Goal: Information Seeking & Learning: Learn about a topic

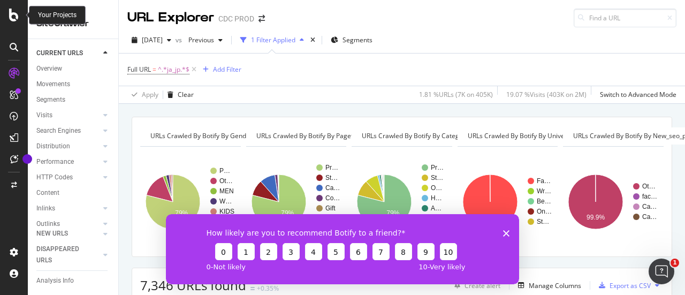
click at [10, 14] on icon at bounding box center [14, 15] width 10 height 13
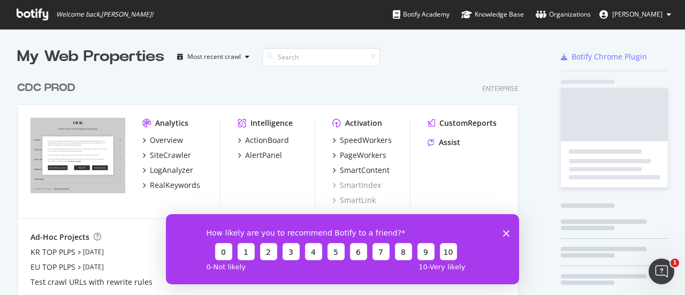
scroll to position [287, 668]
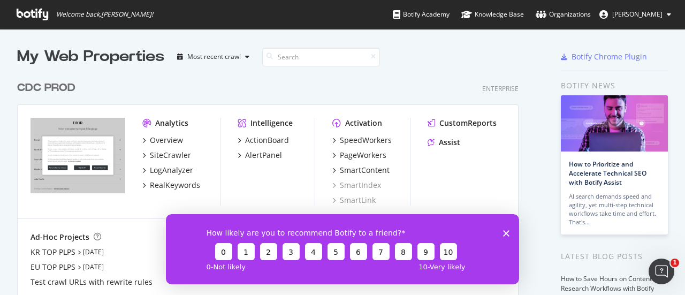
click at [658, 17] on span "[PERSON_NAME]" at bounding box center [637, 14] width 50 height 9
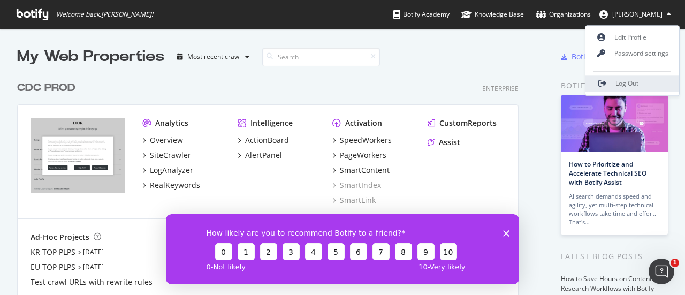
click at [637, 83] on span "Log Out" at bounding box center [626, 83] width 23 height 9
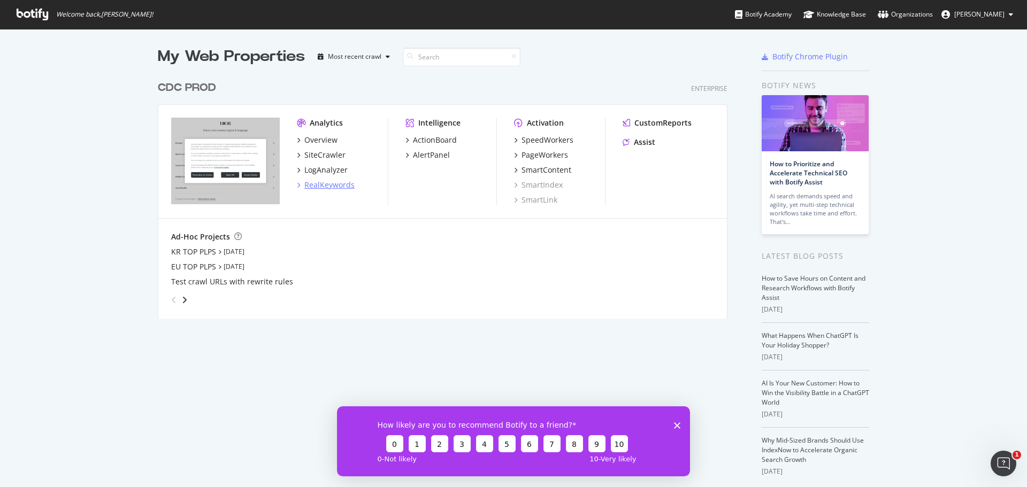
click at [297, 182] on div "RealKeywords" at bounding box center [326, 185] width 58 height 11
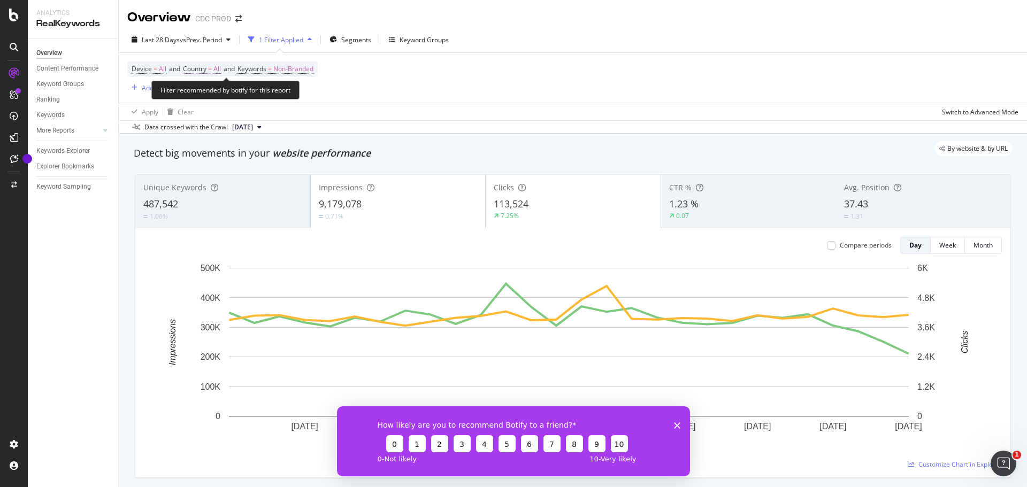
click at [216, 68] on span "Country = All" at bounding box center [202, 69] width 38 height 10
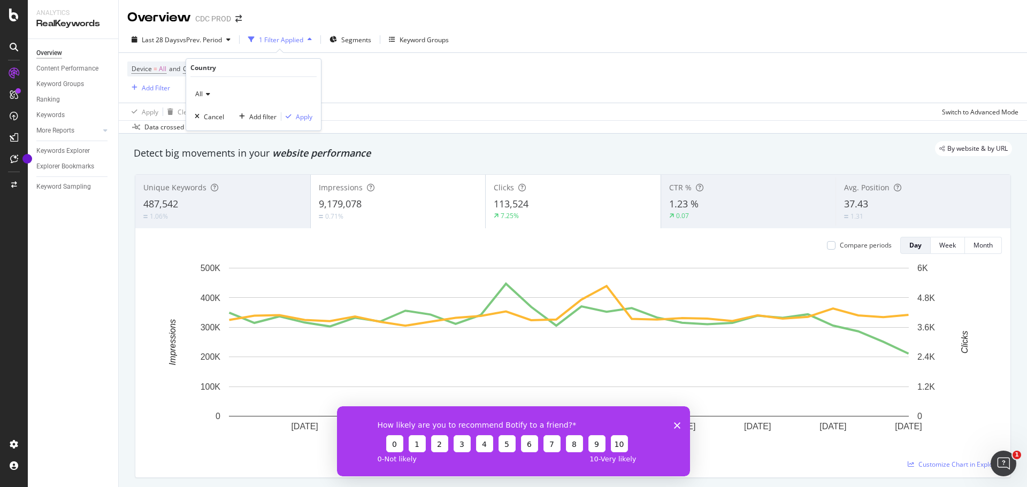
click at [204, 95] on icon at bounding box center [206, 94] width 7 height 6
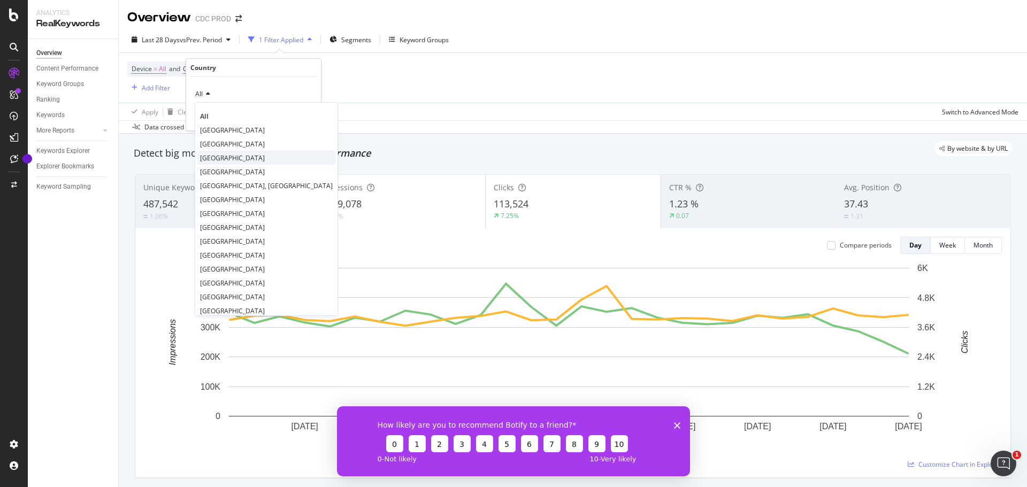
click at [223, 161] on div "[GEOGRAPHIC_DATA]" at bounding box center [266, 158] width 138 height 14
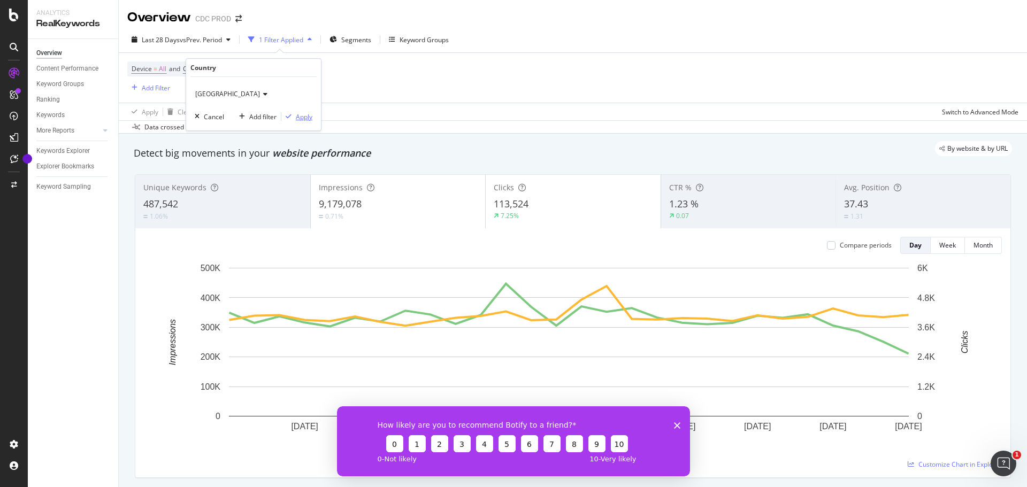
click at [304, 120] on div "Apply" at bounding box center [304, 116] width 17 height 9
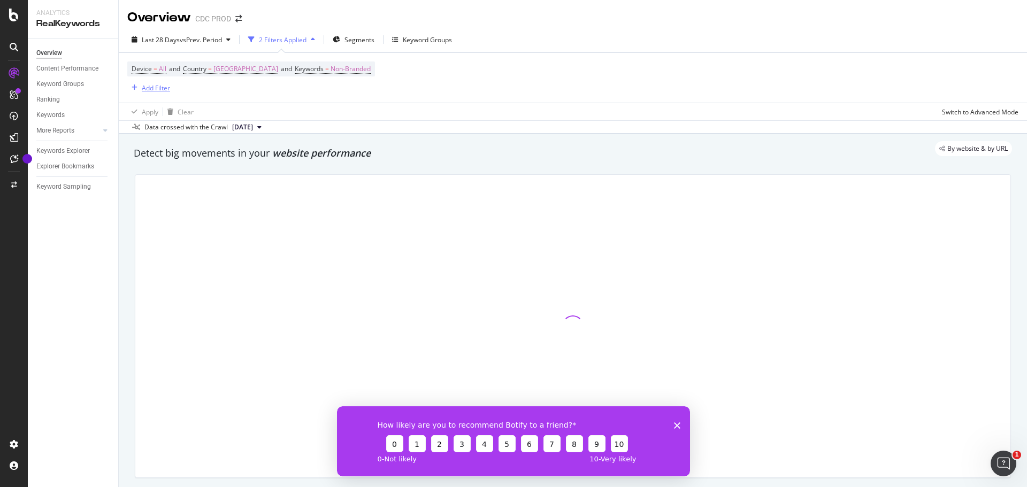
click at [162, 89] on div "Add Filter" at bounding box center [156, 87] width 28 height 9
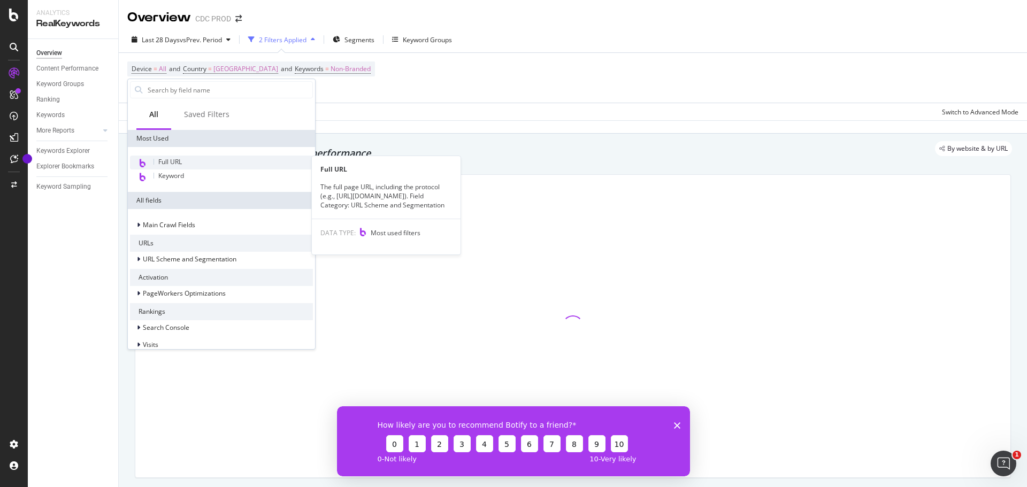
click at [191, 163] on div "Full URL" at bounding box center [221, 163] width 183 height 14
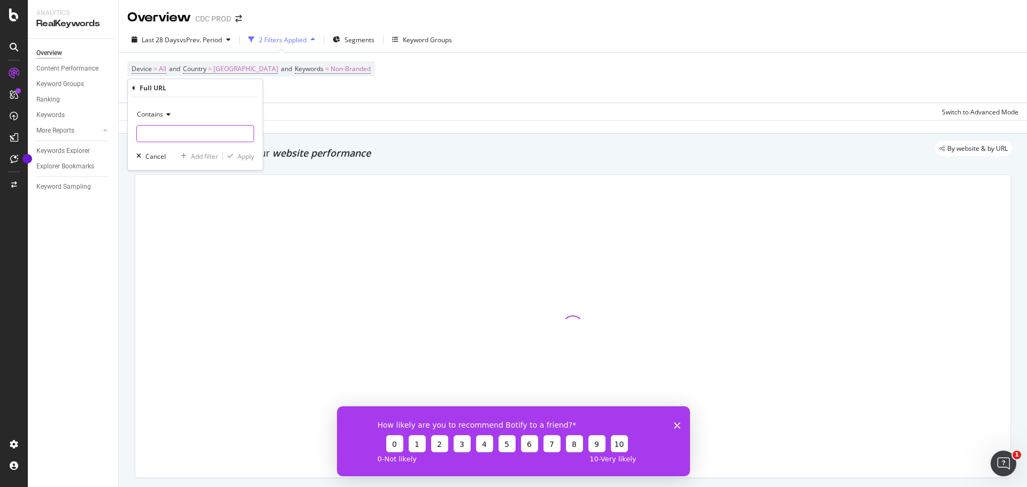
click at [220, 135] on input "text" at bounding box center [195, 133] width 117 height 17
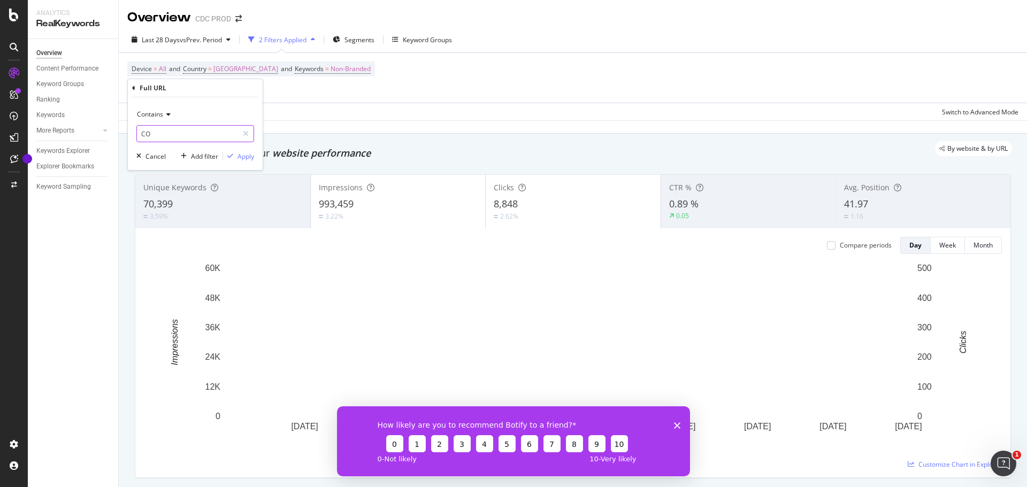
type input "C"
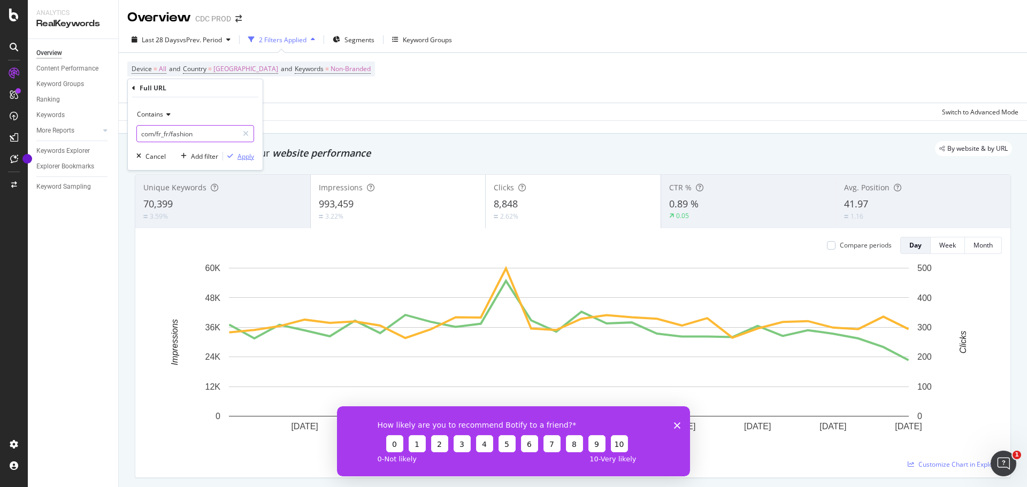
type input "com/fr_fr/fashion"
click at [242, 160] on div "Apply" at bounding box center [246, 156] width 17 height 9
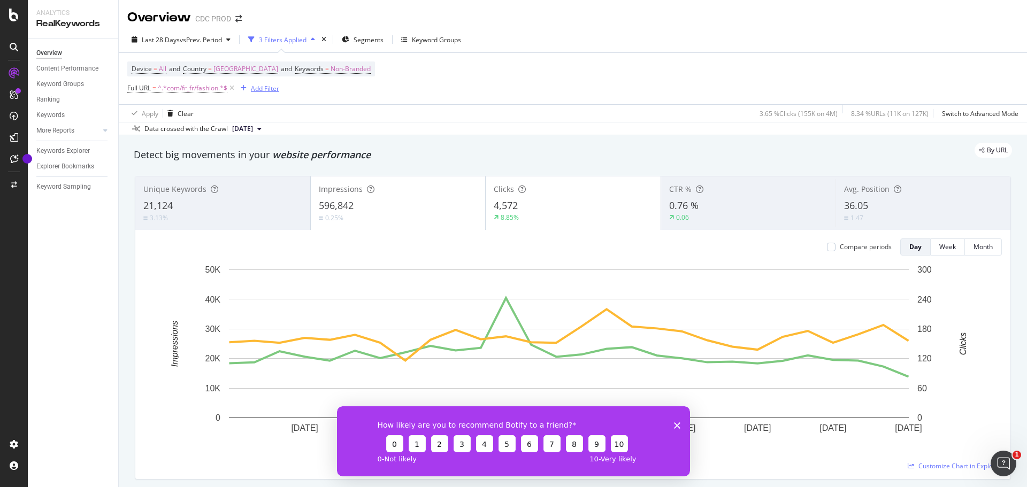
click at [260, 90] on div "Add Filter" at bounding box center [265, 88] width 28 height 9
click at [466, 87] on div "Device = All and Country = [GEOGRAPHIC_DATA] and Keywords = Non-Branded Full UR…" at bounding box center [573, 78] width 892 height 51
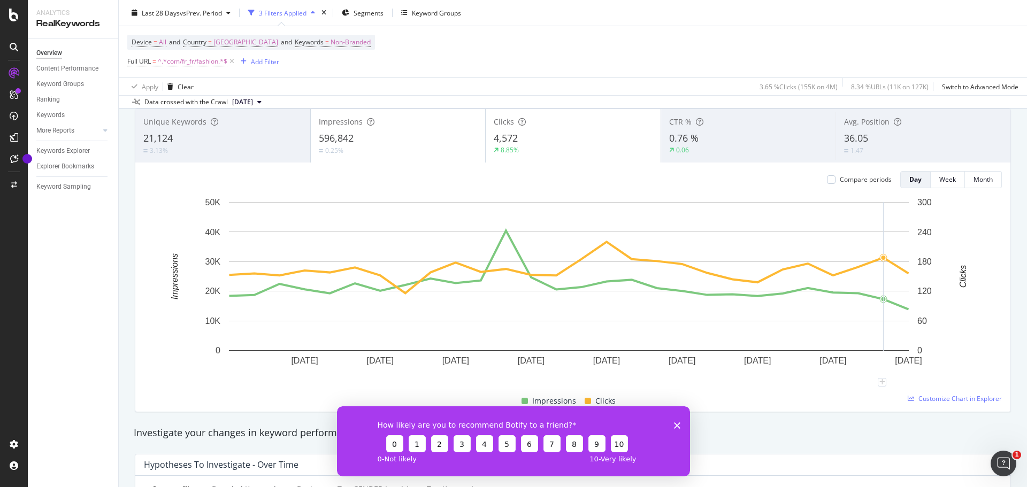
scroll to position [54, 0]
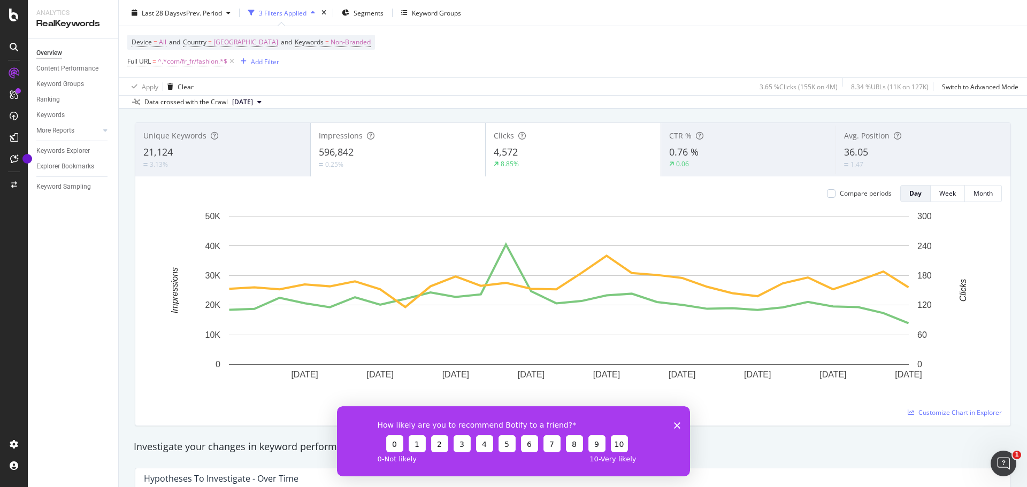
click at [253, 102] on span "[DATE]" at bounding box center [242, 102] width 21 height 10
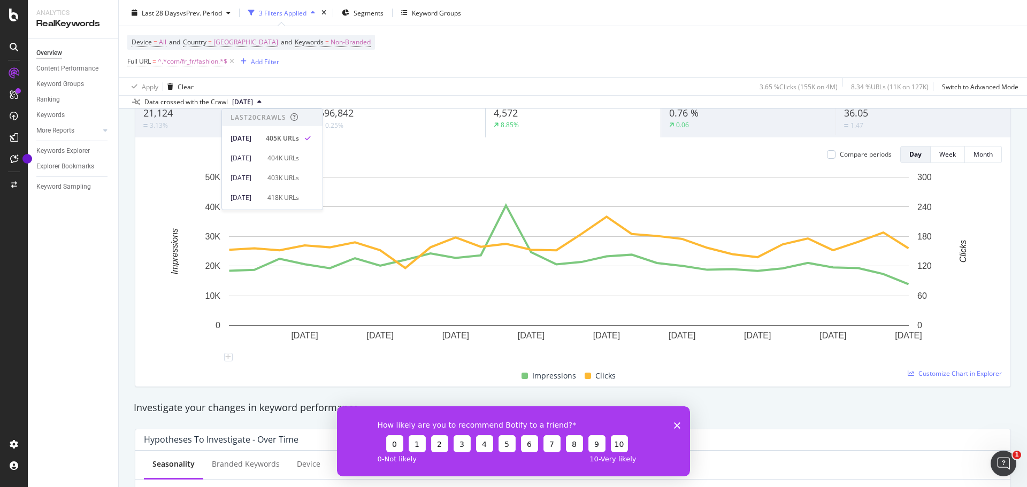
scroll to position [107, 0]
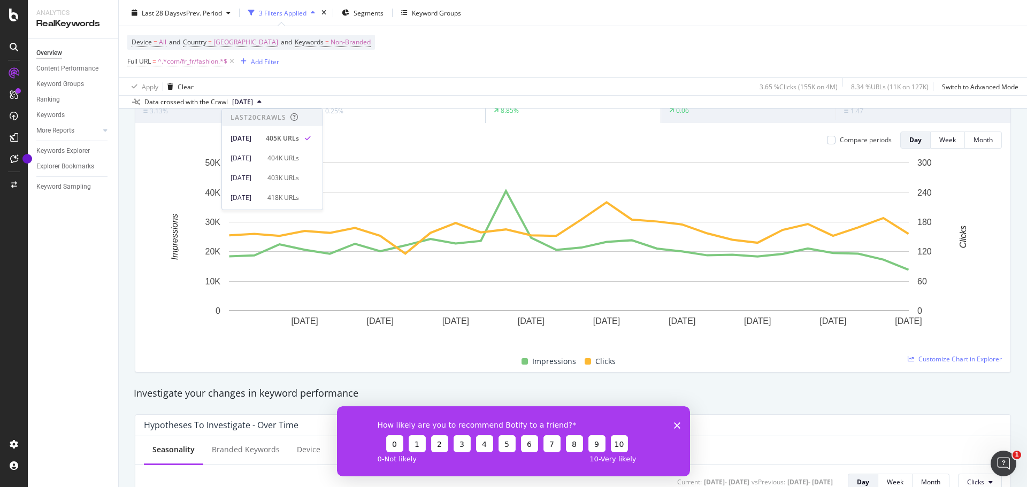
drag, startPoint x: 679, startPoint y: 423, endPoint x: 1014, endPoint y: 829, distance: 526.8
click at [679, 423] on icon "Fermer l'enquête" at bounding box center [677, 425] width 6 height 6
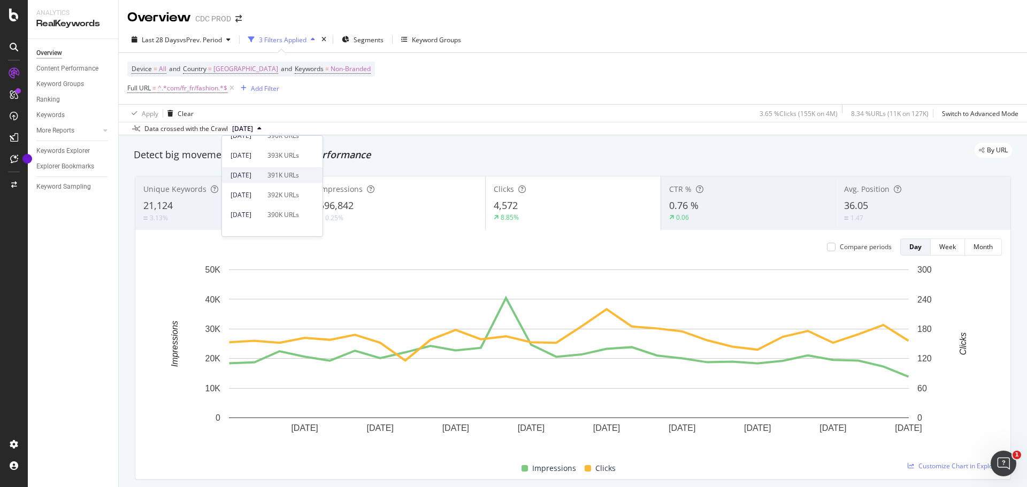
scroll to position [214, 0]
click at [299, 169] on div "392K URLs" at bounding box center [284, 169] width 32 height 10
click at [981, 243] on div "Month" at bounding box center [983, 246] width 19 height 9
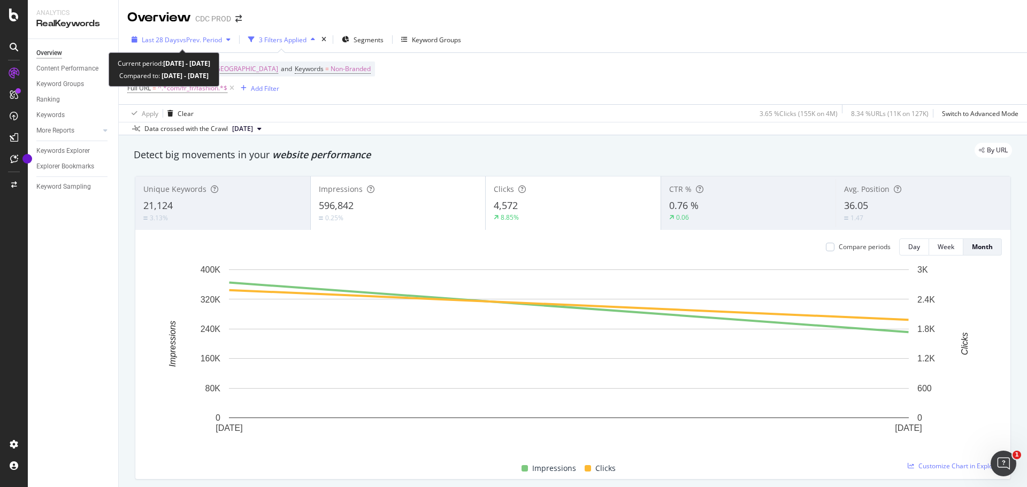
click at [201, 40] on span "vs Prev. Period" at bounding box center [201, 39] width 42 height 9
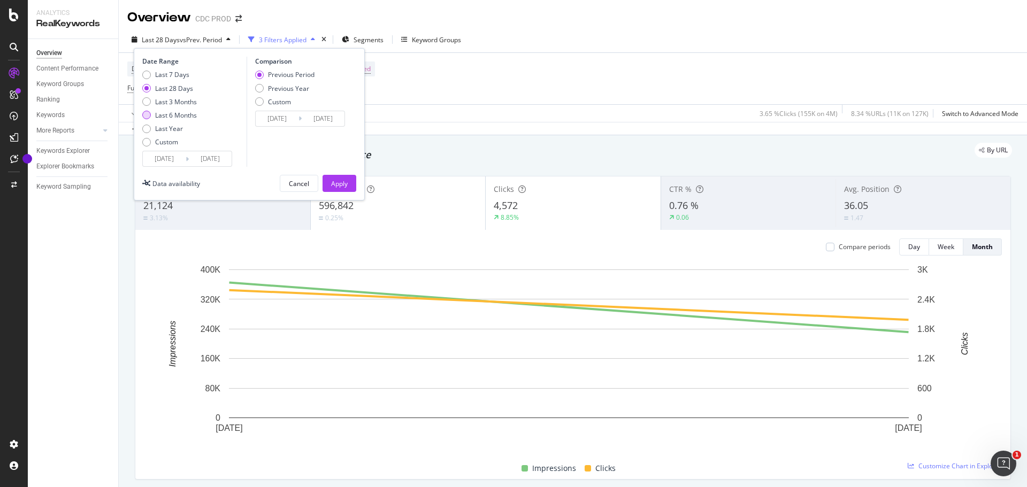
click at [186, 116] on div "Last 6 Months" at bounding box center [176, 115] width 42 height 9
type input "[DATE]"
click at [340, 178] on div "Apply" at bounding box center [339, 184] width 17 height 16
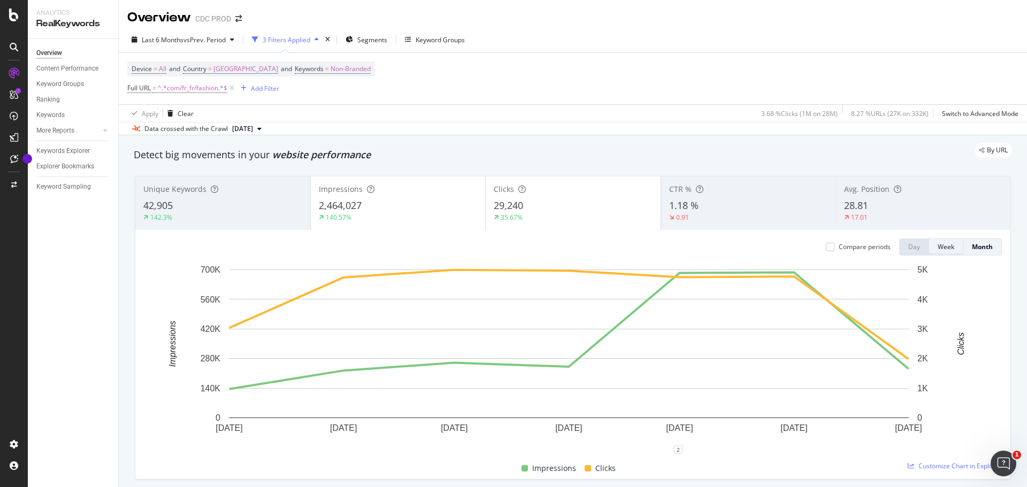
click at [939, 243] on div "Week" at bounding box center [946, 246] width 17 height 9
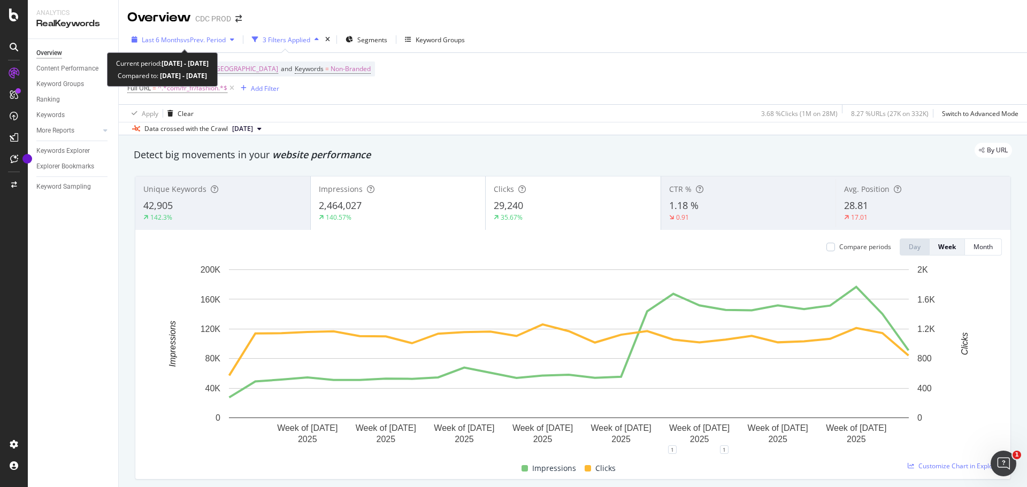
click at [216, 40] on span "vs Prev. Period" at bounding box center [205, 39] width 42 height 9
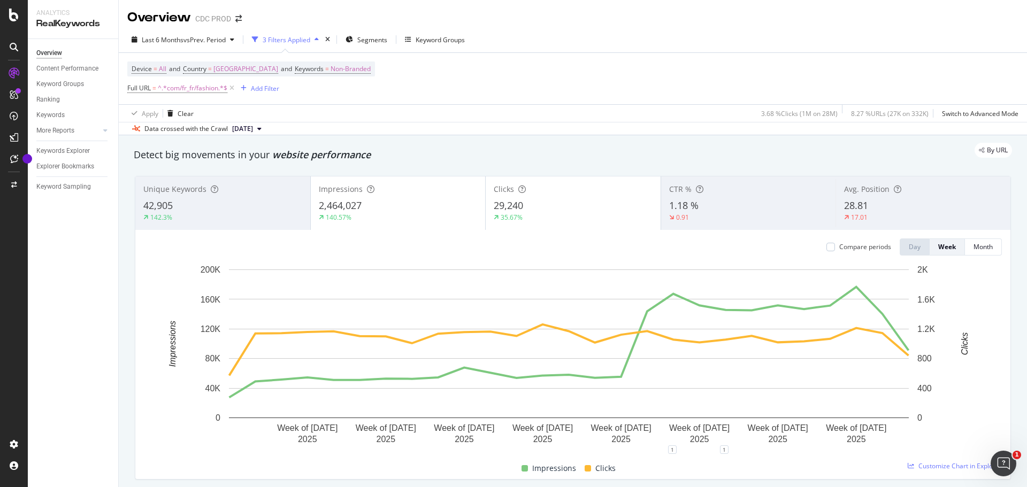
click at [441, 89] on div "Device = All and Country = [GEOGRAPHIC_DATA] and Keywords = Non-Branded Full UR…" at bounding box center [573, 78] width 892 height 51
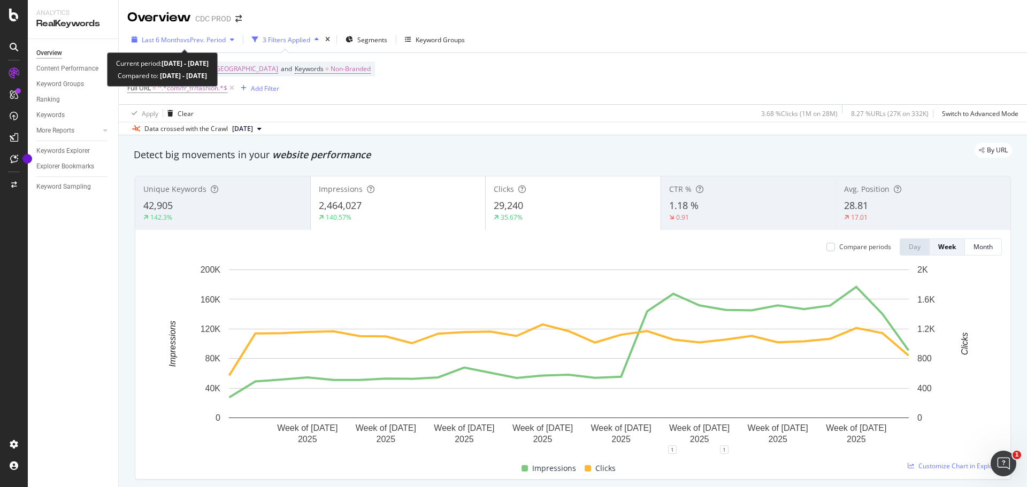
click at [196, 41] on span "vs Prev. Period" at bounding box center [205, 39] width 42 height 9
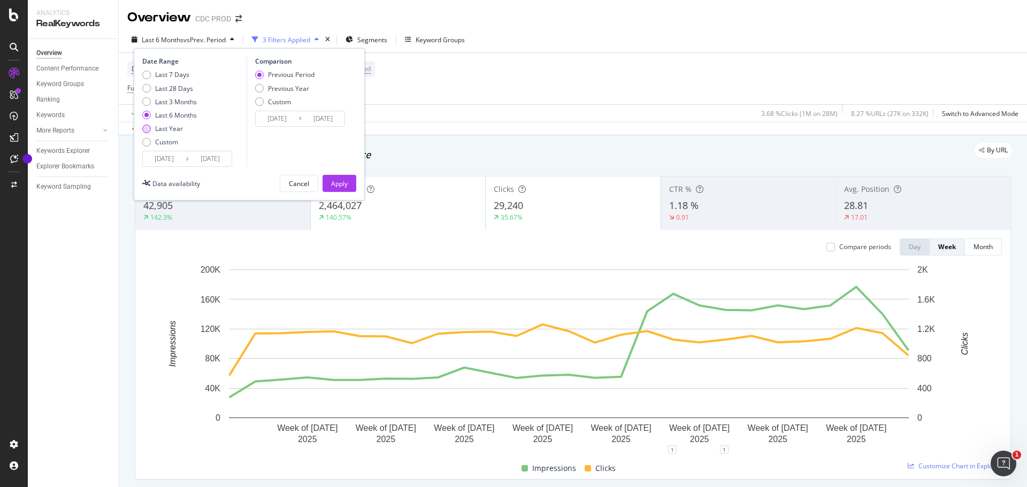
click at [175, 130] on div "Last Year" at bounding box center [169, 128] width 28 height 9
type input "[DATE]"
click at [341, 184] on div "Apply" at bounding box center [339, 183] width 17 height 9
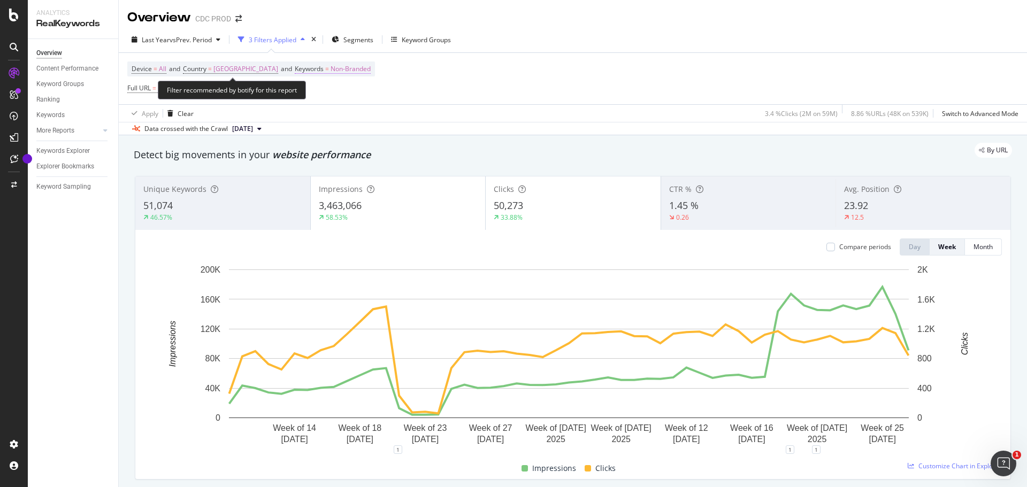
click at [331, 68] on span "Non-Branded" at bounding box center [351, 69] width 40 height 15
click at [281, 118] on div "Cancel" at bounding box center [285, 116] width 20 height 9
click at [295, 68] on span "Keywords" at bounding box center [309, 68] width 29 height 9
click at [295, 94] on span "Non-Branded" at bounding box center [288, 93] width 44 height 9
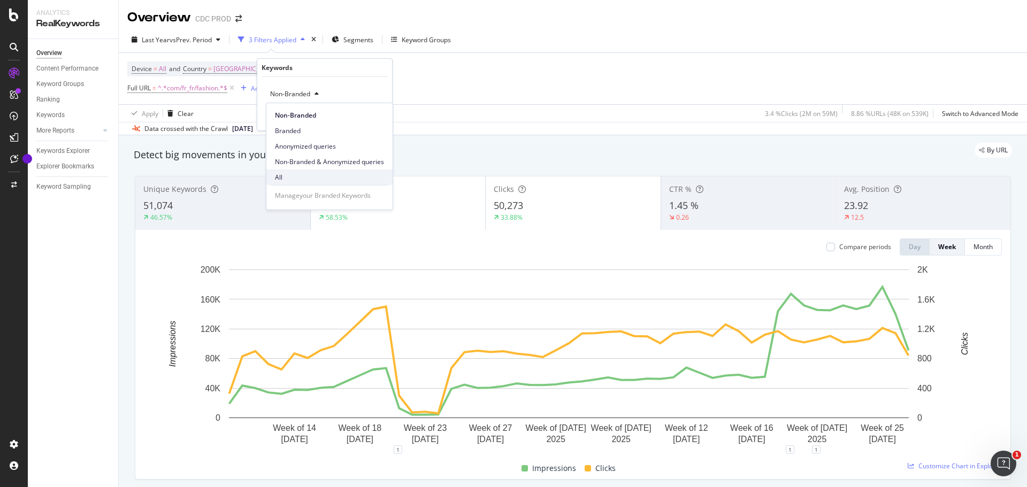
click at [331, 173] on span "All" at bounding box center [329, 178] width 109 height 10
click at [366, 115] on div "button" at bounding box center [360, 116] width 14 height 6
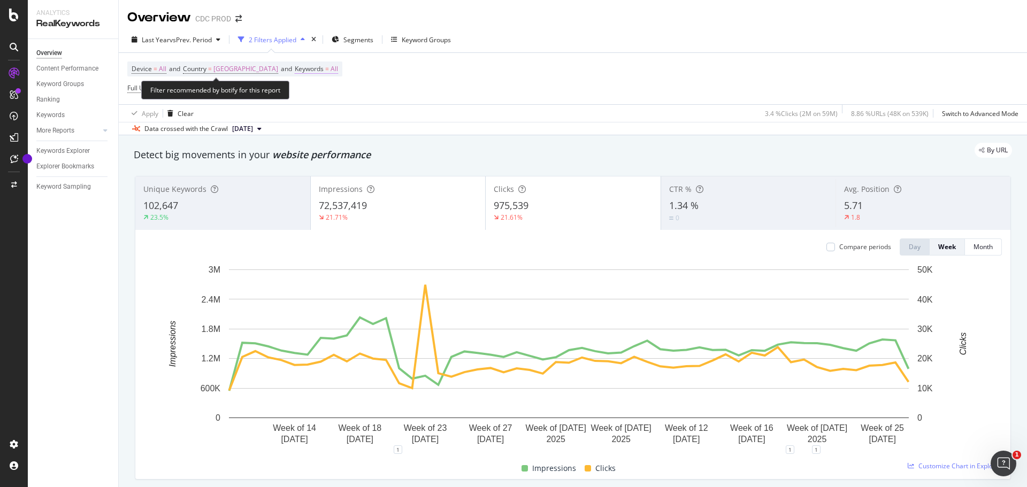
click at [331, 65] on span "All" at bounding box center [334, 69] width 7 height 15
click at [293, 99] on div "All" at bounding box center [325, 94] width 118 height 17
click at [281, 93] on div "button" at bounding box center [284, 94] width 13 height 6
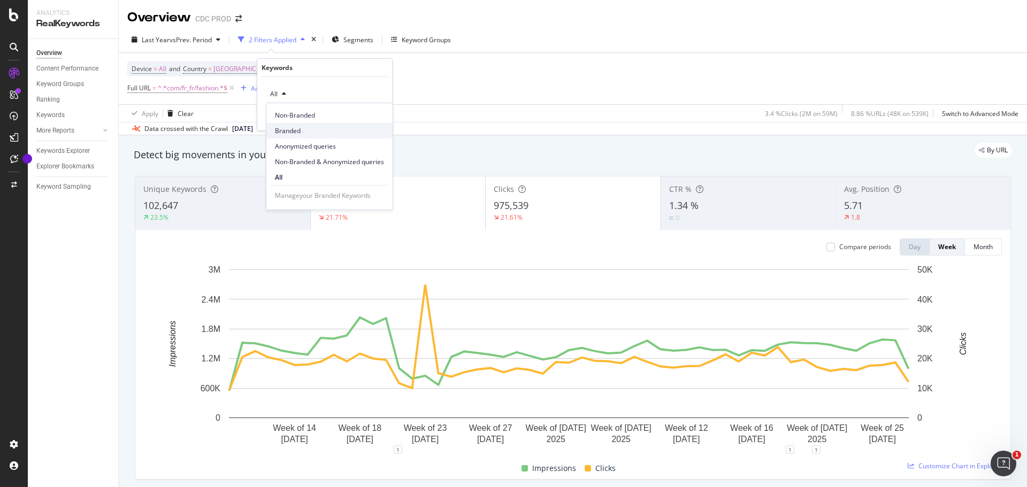
click at [301, 129] on span "Branded" at bounding box center [329, 131] width 109 height 10
click at [378, 115] on div "Apply" at bounding box center [375, 116] width 17 height 9
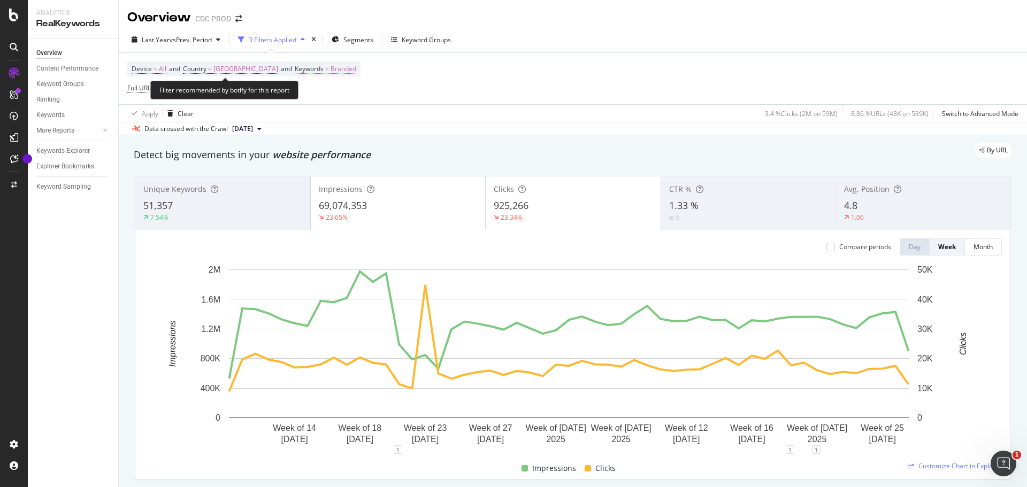
click at [331, 71] on span "Branded" at bounding box center [344, 69] width 26 height 15
click at [286, 97] on span "Branded" at bounding box center [281, 93] width 30 height 9
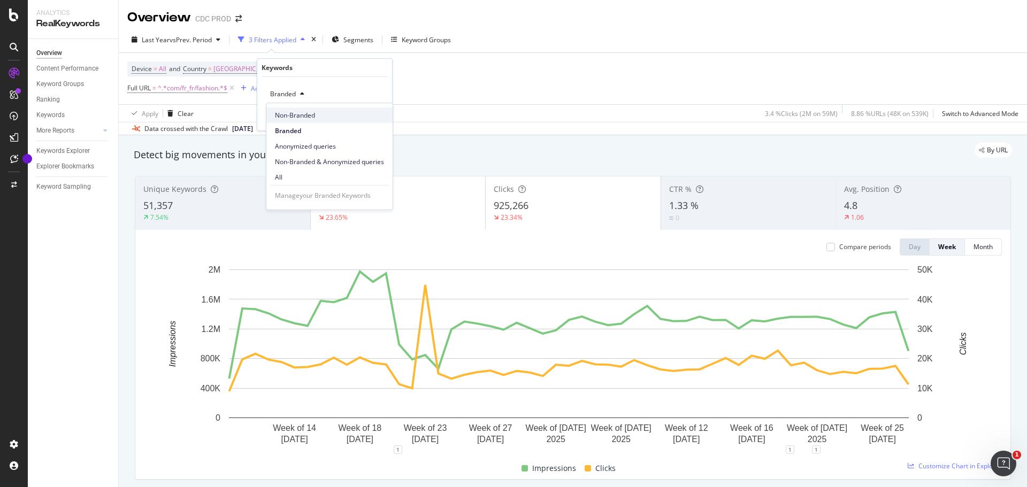
click at [303, 116] on span "Non-Branded" at bounding box center [329, 116] width 109 height 10
click at [374, 120] on div "Apply" at bounding box center [375, 116] width 17 height 9
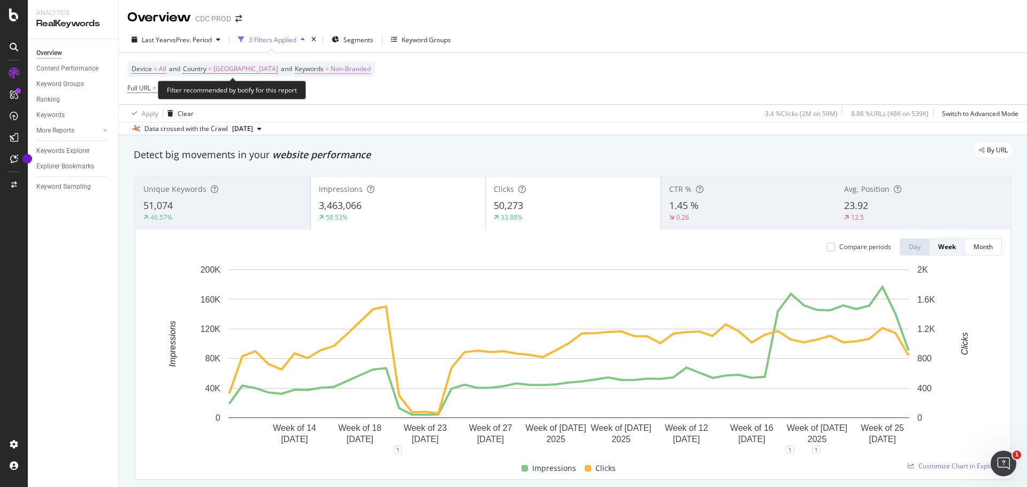
click at [331, 73] on span "Non-Branded" at bounding box center [351, 69] width 40 height 15
click at [314, 90] on div "Non-Branded" at bounding box center [294, 94] width 57 height 16
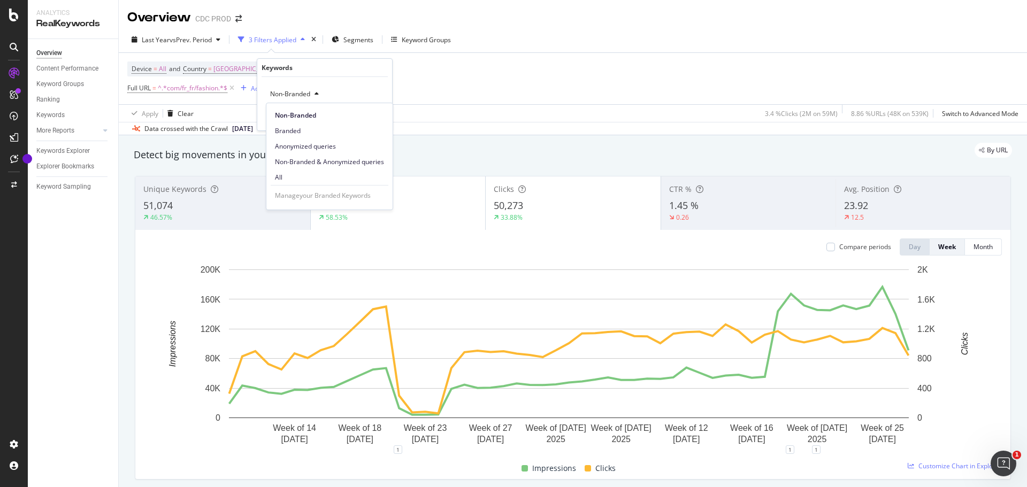
click at [447, 87] on div "Device = All and Country = [GEOGRAPHIC_DATA] and Keywords = Non-Branded Full UR…" at bounding box center [573, 78] width 892 height 51
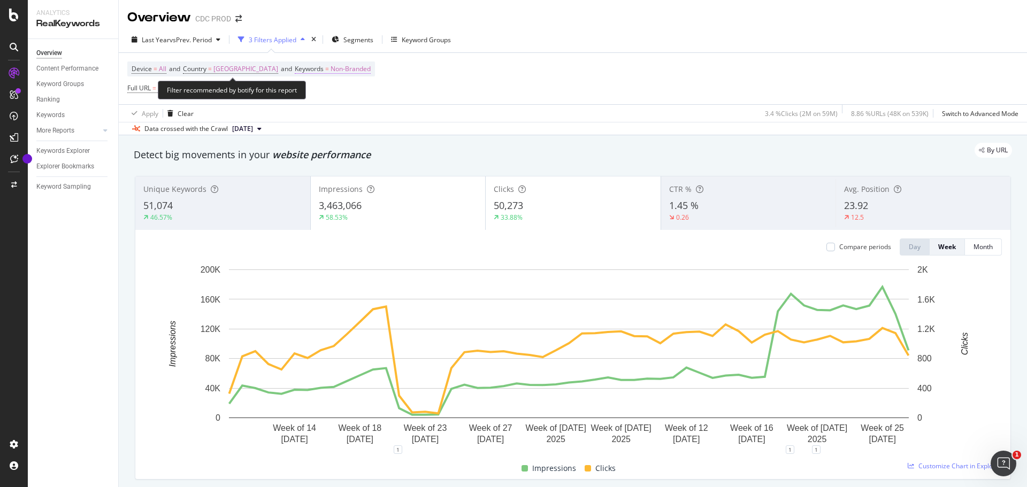
click at [331, 70] on span "Non-Branded" at bounding box center [351, 69] width 40 height 15
click at [319, 94] on icon "button" at bounding box center [317, 94] width 4 height 6
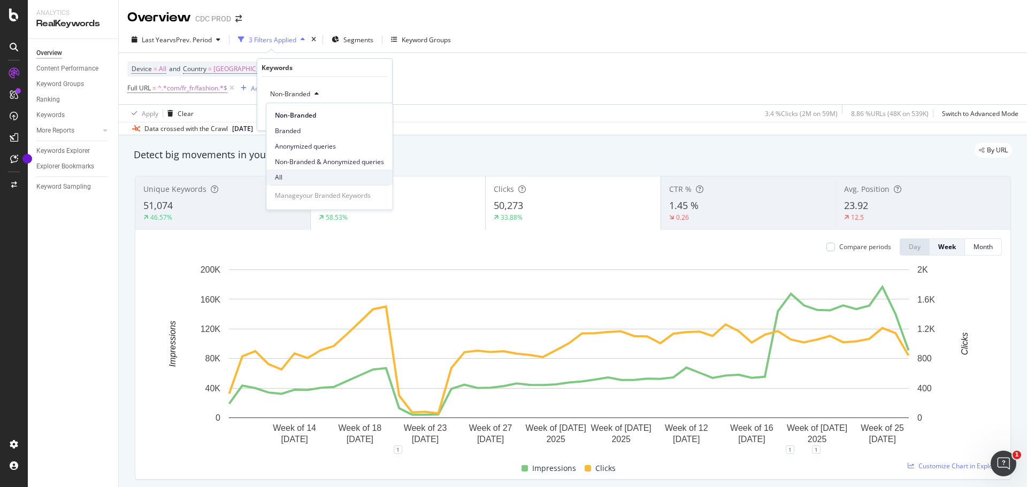
click at [318, 176] on span "All" at bounding box center [329, 178] width 109 height 10
click at [374, 122] on button "Apply" at bounding box center [368, 116] width 31 height 11
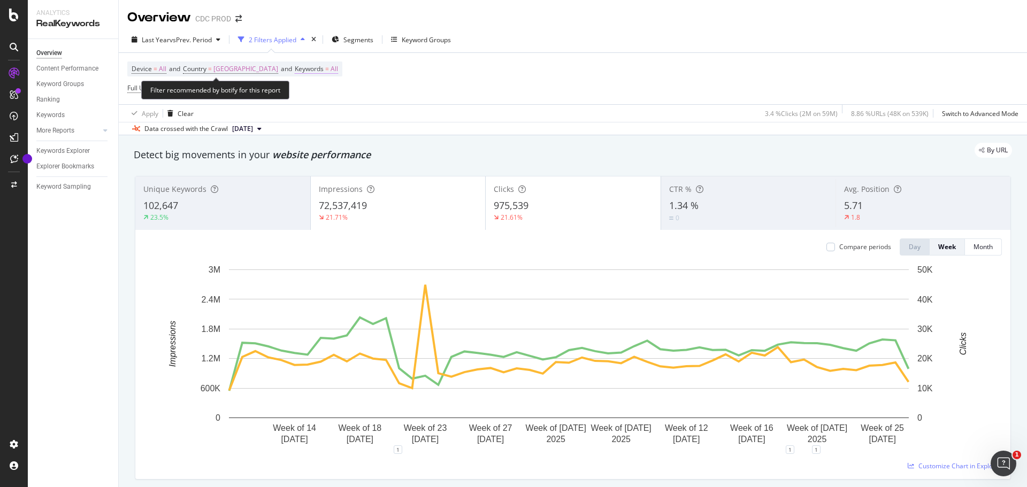
click at [331, 67] on span "All" at bounding box center [334, 69] width 7 height 15
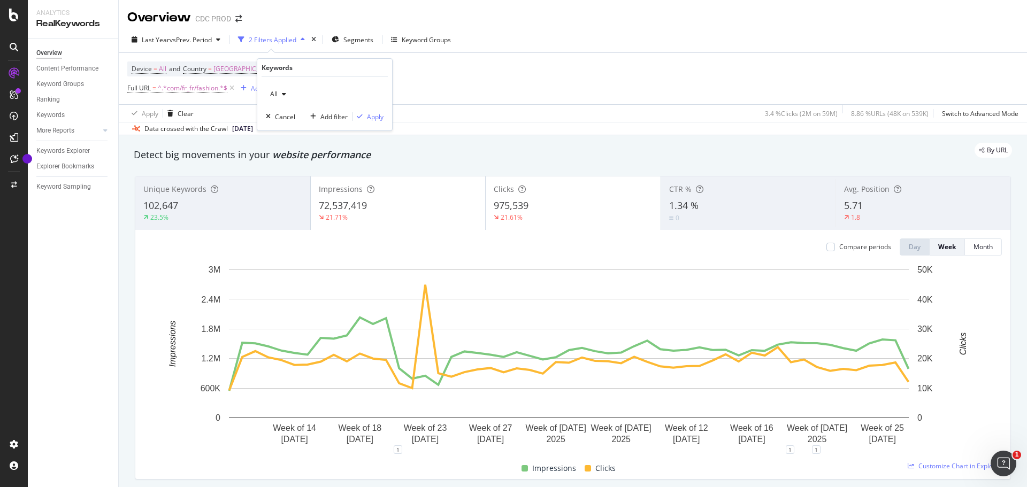
click at [286, 96] on icon "button" at bounding box center [284, 94] width 4 height 6
click at [303, 128] on span "Branded" at bounding box center [329, 131] width 109 height 10
click at [286, 91] on span "Branded" at bounding box center [281, 93] width 30 height 9
click at [375, 71] on div "Keywords" at bounding box center [325, 68] width 126 height 18
click at [379, 118] on div "Apply" at bounding box center [375, 116] width 17 height 9
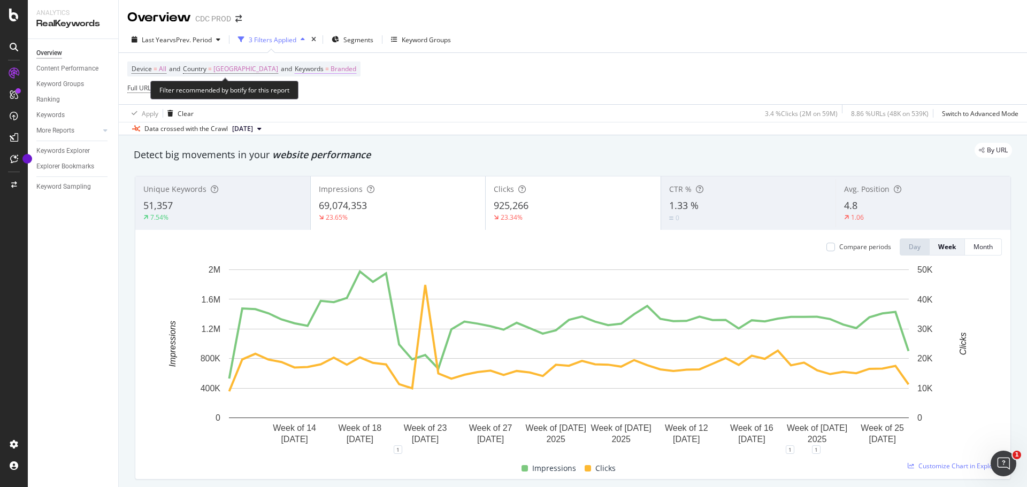
click at [331, 72] on span "Branded" at bounding box center [344, 69] width 26 height 15
click at [296, 96] on div "button" at bounding box center [302, 94] width 13 height 6
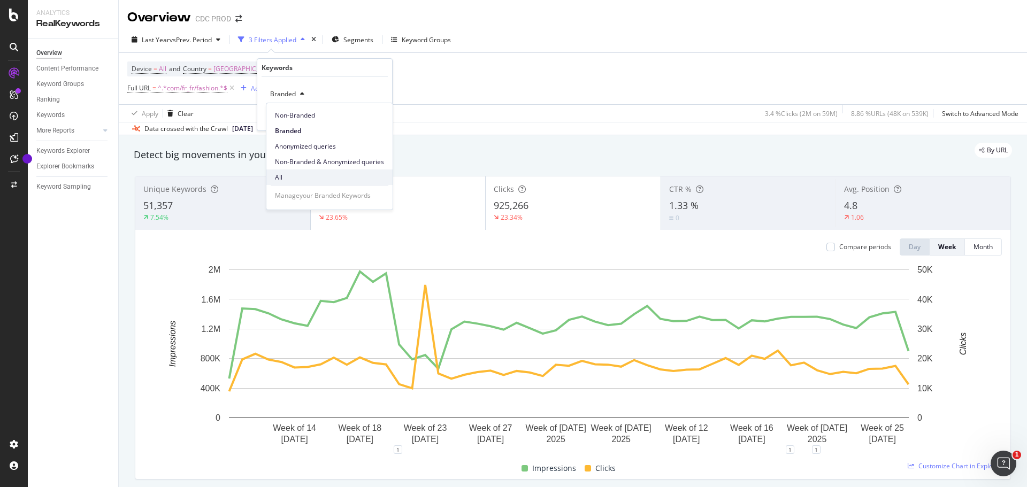
click at [293, 178] on span "All" at bounding box center [329, 178] width 109 height 10
click at [363, 117] on div "button" at bounding box center [360, 116] width 14 height 6
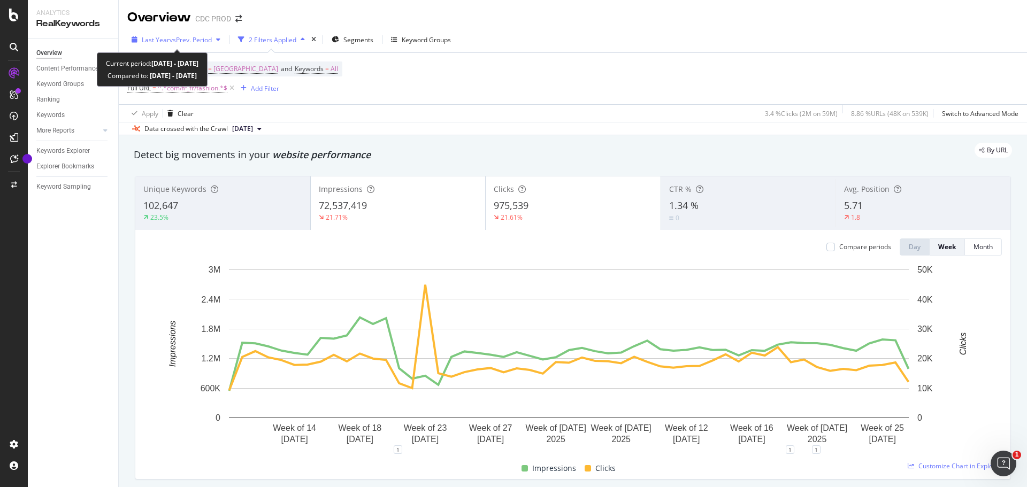
click at [172, 35] on span "vs Prev. Period" at bounding box center [191, 39] width 42 height 9
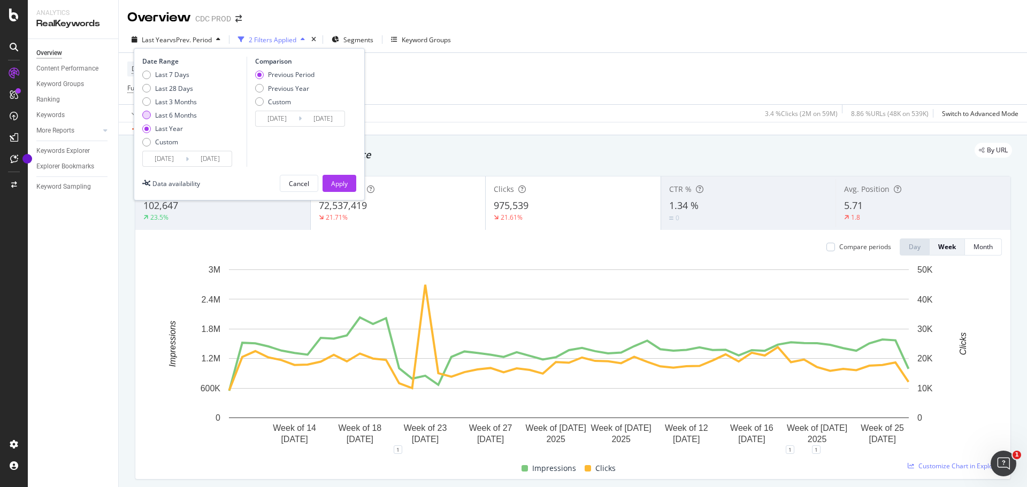
click at [187, 113] on div "Last 6 Months" at bounding box center [176, 115] width 42 height 9
type input "[DATE]"
click at [341, 174] on div "Date Range Last 7 Days Last 28 Days Last 3 Months Last 6 Months Last Year Custo…" at bounding box center [249, 124] width 231 height 153
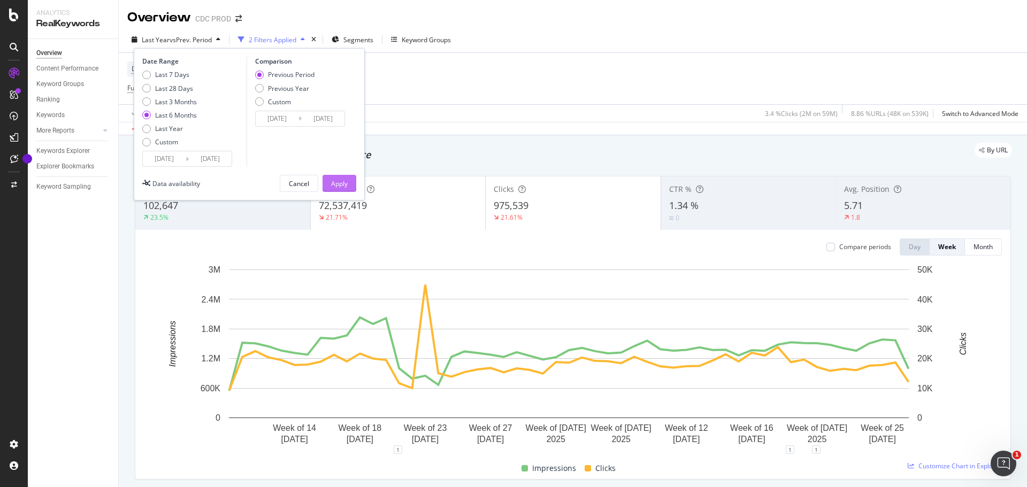
click at [342, 179] on div "Apply" at bounding box center [339, 183] width 17 height 9
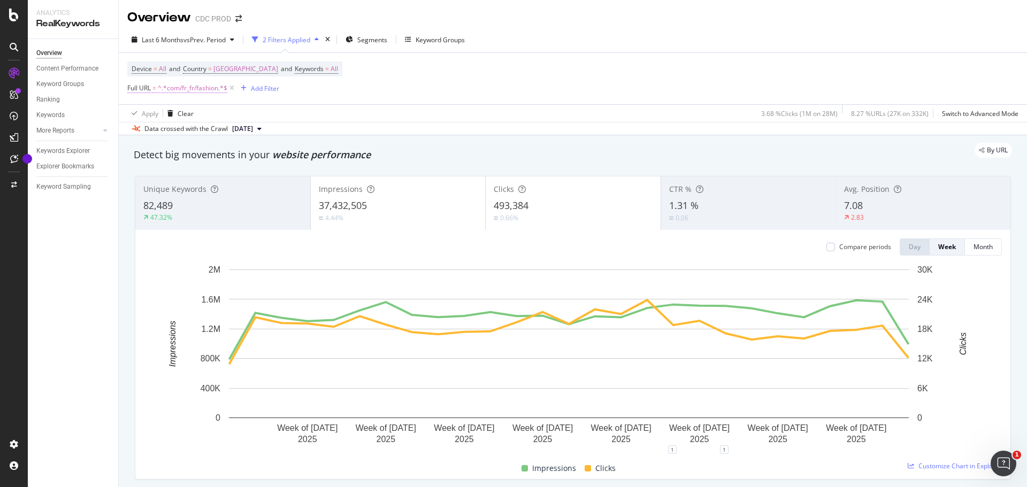
click at [197, 85] on span "^.*com/fr_fr/fashion.*$" at bounding box center [193, 88] width 70 height 15
click at [492, 86] on div "Device = All and Country = [GEOGRAPHIC_DATA] and Keywords = All Full URL = ^.*c…" at bounding box center [573, 78] width 892 height 51
click at [331, 67] on span "All" at bounding box center [334, 69] width 7 height 15
click at [279, 96] on div "button" at bounding box center [284, 94] width 13 height 6
click at [293, 114] on span "Non-Branded" at bounding box center [329, 116] width 109 height 10
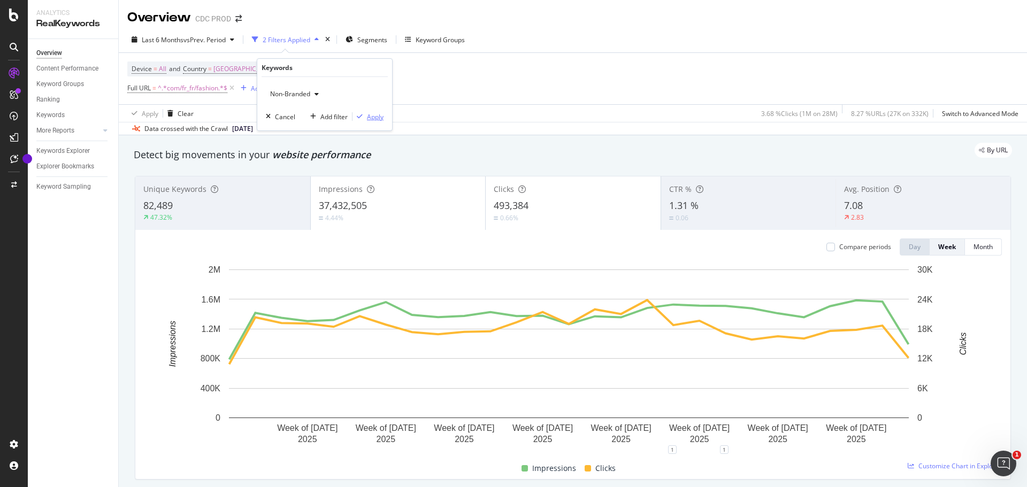
click at [376, 116] on div "Apply" at bounding box center [375, 116] width 17 height 9
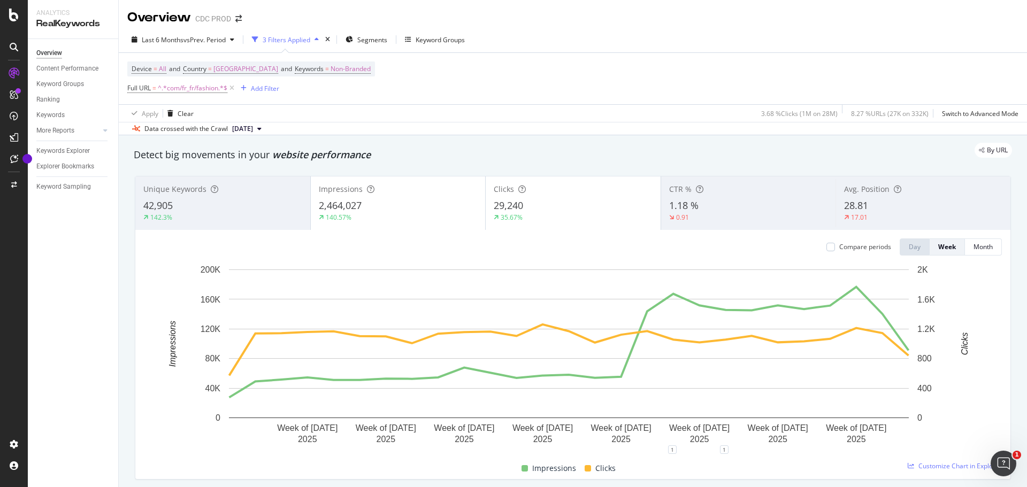
click at [854, 202] on span "28.81" at bounding box center [856, 205] width 24 height 13
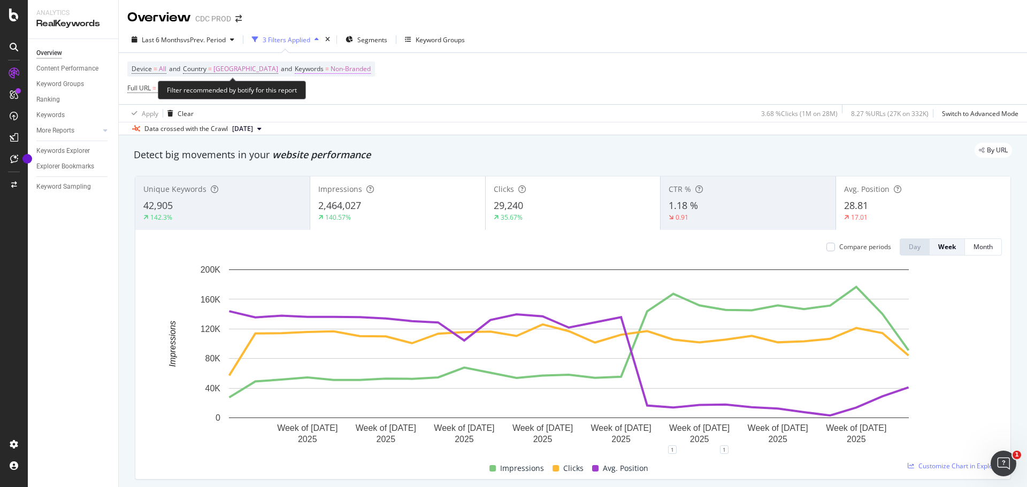
click at [331, 64] on span "Non-Branded" at bounding box center [351, 69] width 40 height 15
click at [309, 93] on span "Non-Branded" at bounding box center [288, 93] width 44 height 9
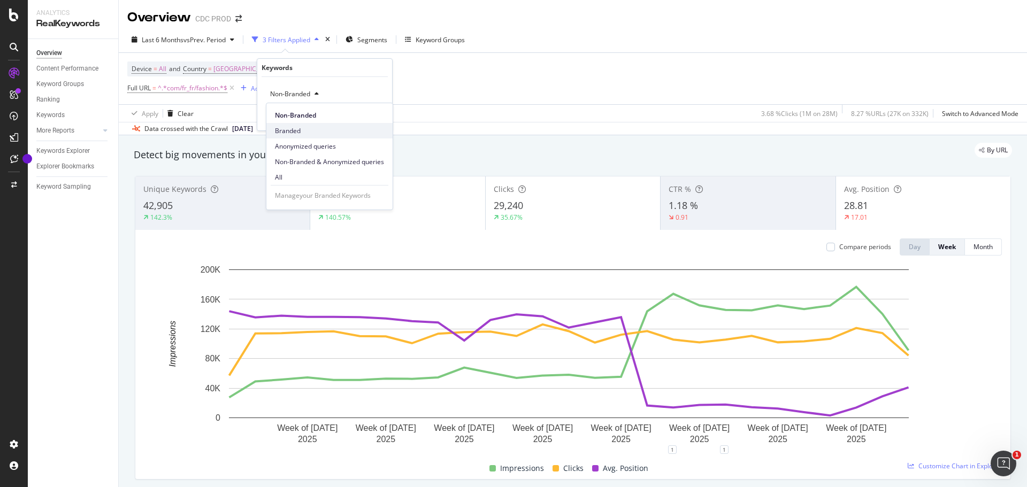
click at [314, 126] on span "Branded" at bounding box center [329, 131] width 109 height 10
click at [367, 117] on div "Apply" at bounding box center [375, 116] width 17 height 9
